Goal: Transaction & Acquisition: Book appointment/travel/reservation

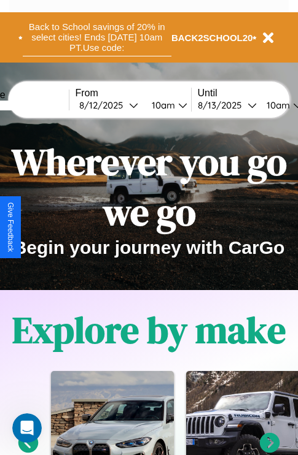
click at [96, 37] on button "Back to School savings of 20% in select cities! Ends [DATE] 10am PT. Use code:" at bounding box center [97, 37] width 148 height 38
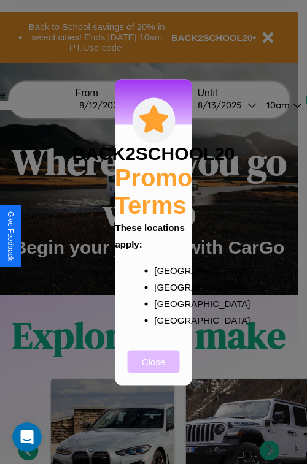
click at [153, 370] on button "Close" at bounding box center [154, 361] width 52 height 23
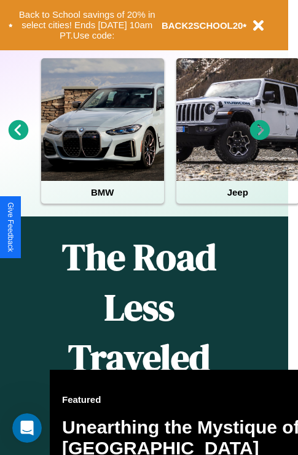
scroll to position [612, 20]
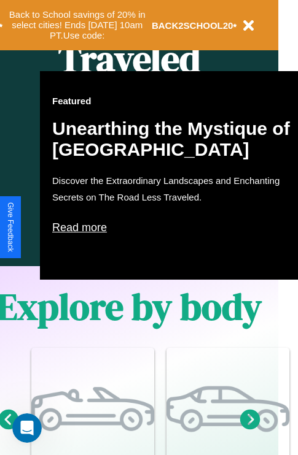
click at [175, 228] on p "Read more" at bounding box center [174, 228] width 245 height 20
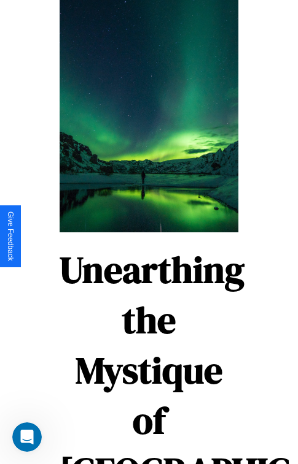
scroll to position [2121, 0]
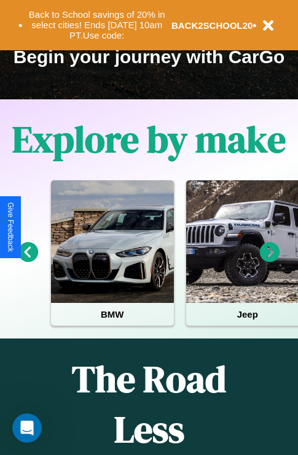
scroll to position [189, 0]
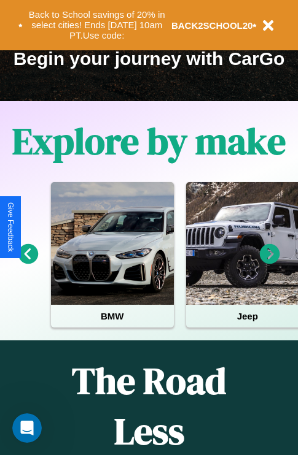
click at [28, 263] on icon at bounding box center [28, 254] width 20 height 20
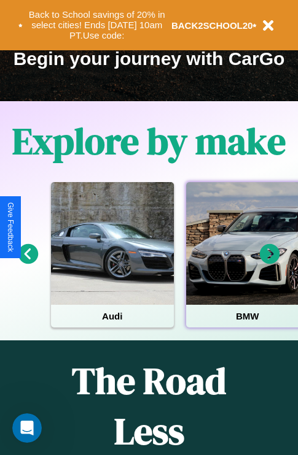
click at [246, 263] on div at bounding box center [247, 243] width 123 height 123
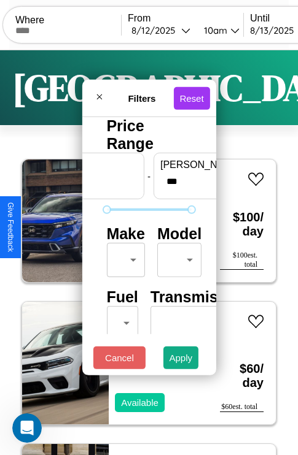
scroll to position [36, 0]
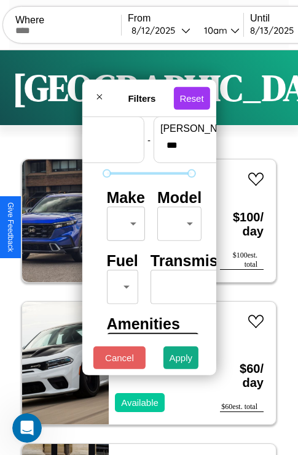
click at [123, 221] on body "CarGo Where From [DATE] 10am Until [DATE] 10am Become a Host Login Sign Up Toky…" at bounding box center [149, 253] width 298 height 506
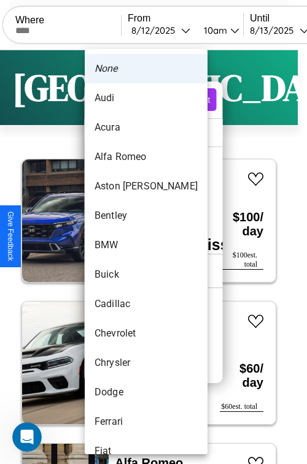
click at [123, 216] on li "Bentley" at bounding box center [146, 215] width 123 height 29
type input "*******"
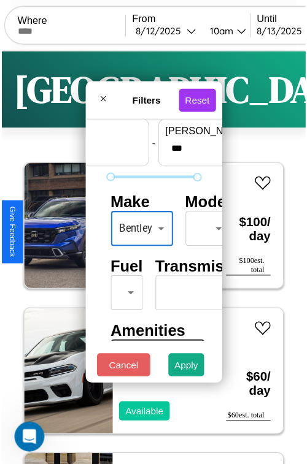
scroll to position [36, 13]
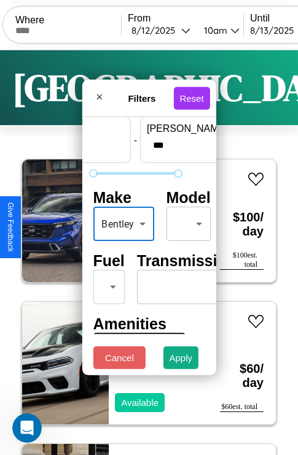
click at [186, 221] on body "CarGo Where From [DATE] 10am Until [DATE] 10am Become a Host Login Sign Up Toky…" at bounding box center [149, 253] width 298 height 506
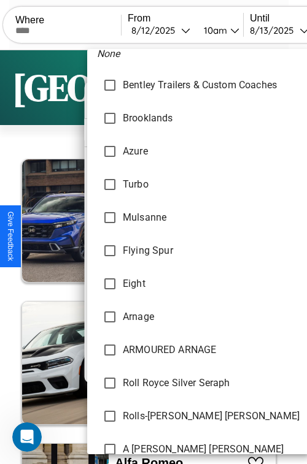
scroll to position [14, 0]
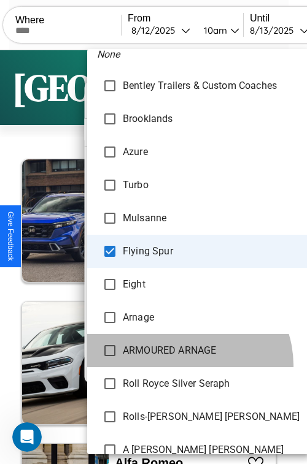
click at [185, 366] on ARNAGE "ARMOURED ARNAGE" at bounding box center [198, 350] width 222 height 33
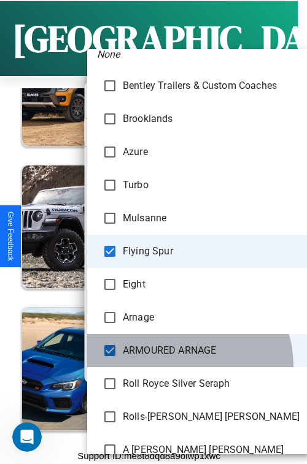
scroll to position [11004, 0]
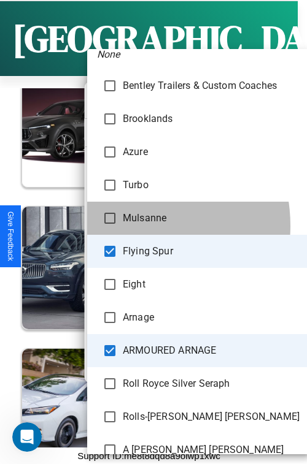
click at [127, 226] on li "Mulsanne" at bounding box center [198, 218] width 222 height 33
type input "**********"
